Goal: Book appointment/travel/reservation

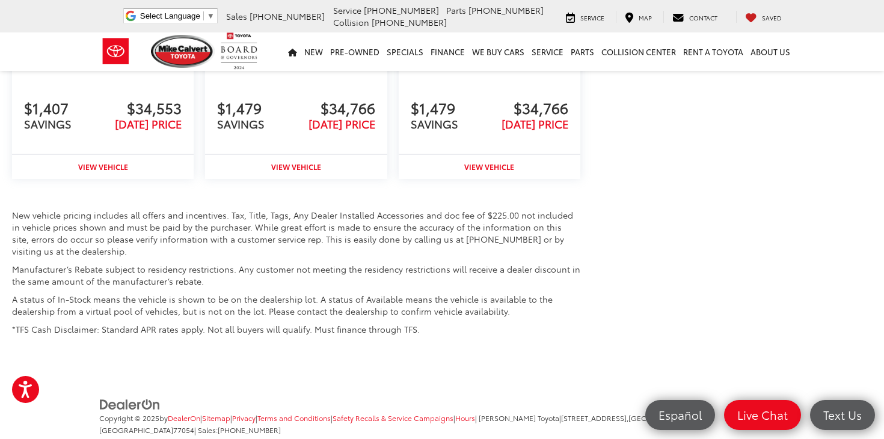
scroll to position [1778, 0]
click at [699, 43] on link "Rent a Toyota" at bounding box center [712, 51] width 67 height 38
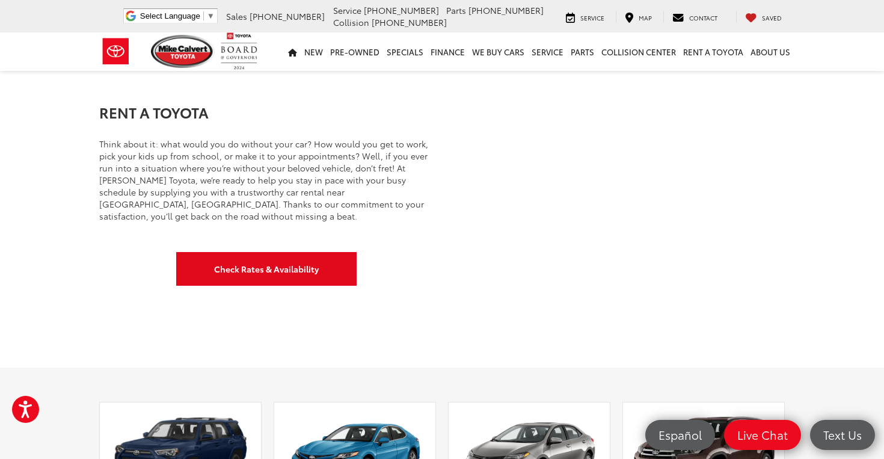
scroll to position [246, 0]
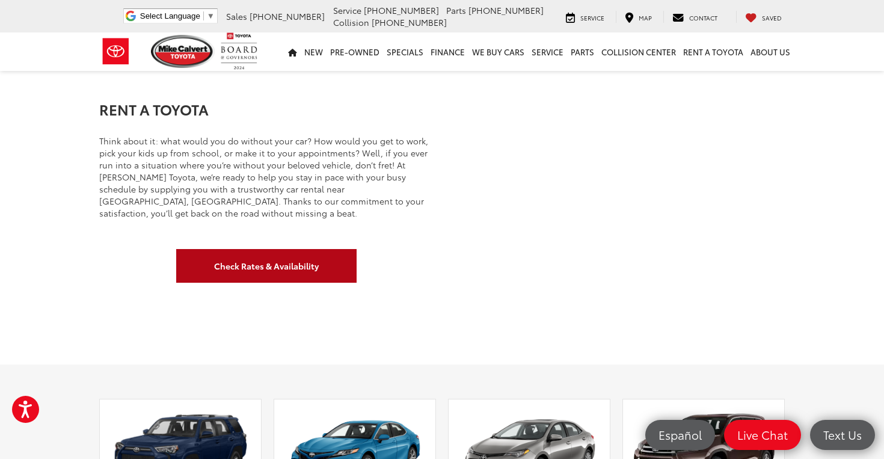
click at [319, 269] on link "Check Rates & Availability" at bounding box center [266, 266] width 180 height 34
